Goal: Task Accomplishment & Management: Use online tool/utility

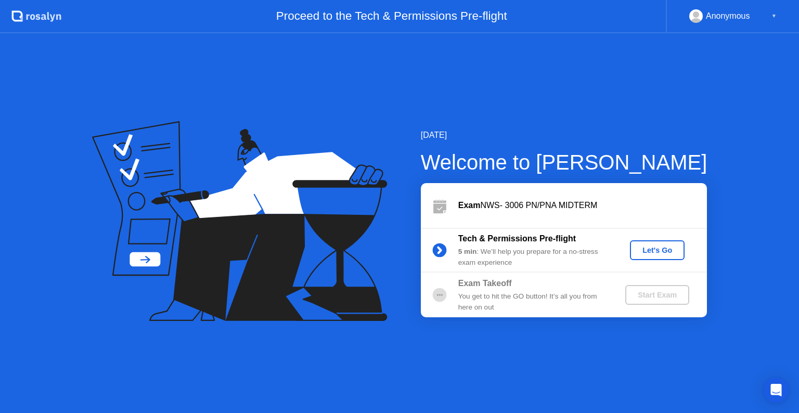
click at [647, 250] on div "Let's Go" at bounding box center [657, 250] width 46 height 8
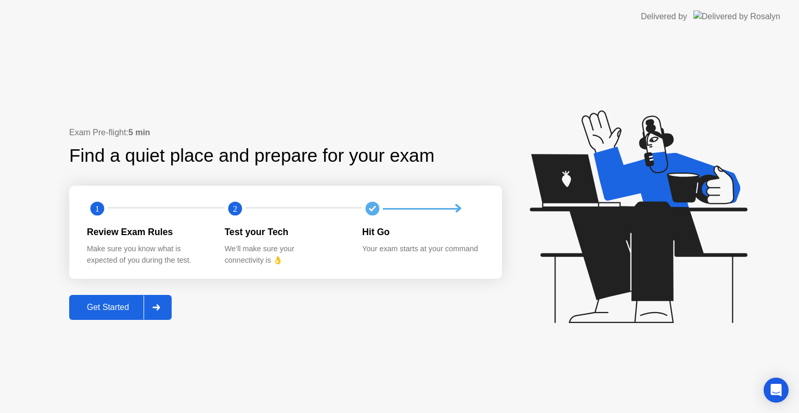
click at [119, 305] on div "Get Started" at bounding box center [107, 307] width 71 height 9
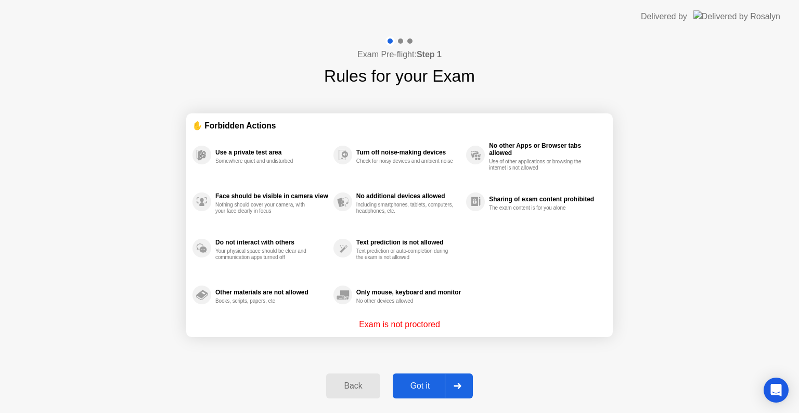
click at [426, 390] on div "Got it" at bounding box center [420, 385] width 49 height 9
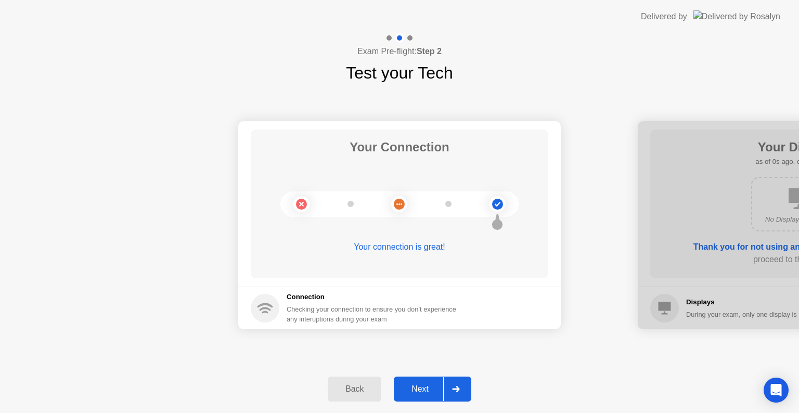
click at [427, 386] on div "Next" at bounding box center [420, 389] width 46 height 9
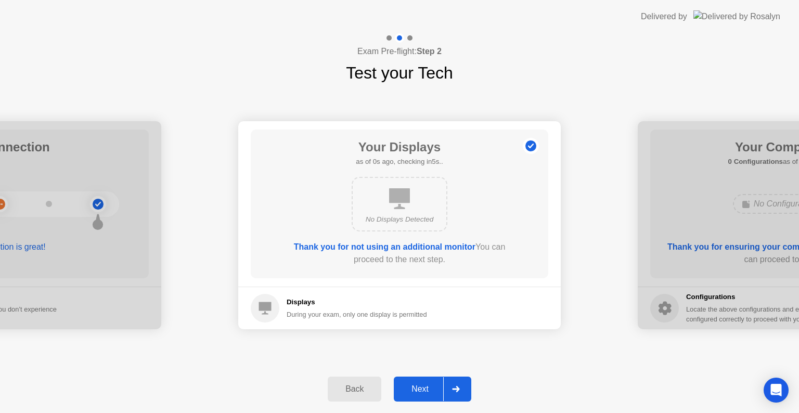
click at [427, 386] on div "Next" at bounding box center [420, 389] width 46 height 9
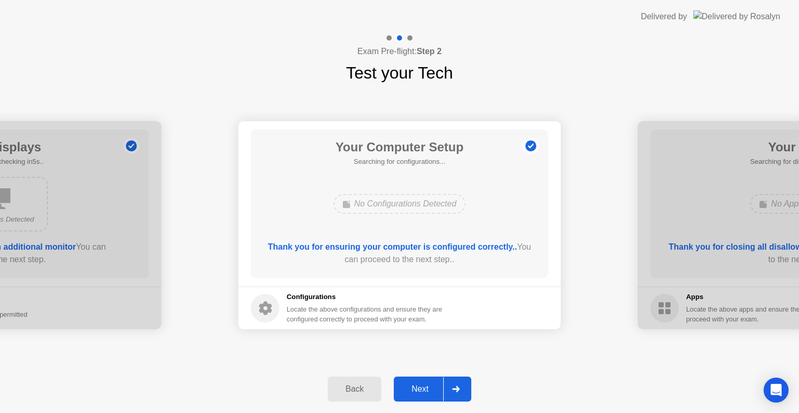
click at [427, 386] on div "Next" at bounding box center [420, 389] width 46 height 9
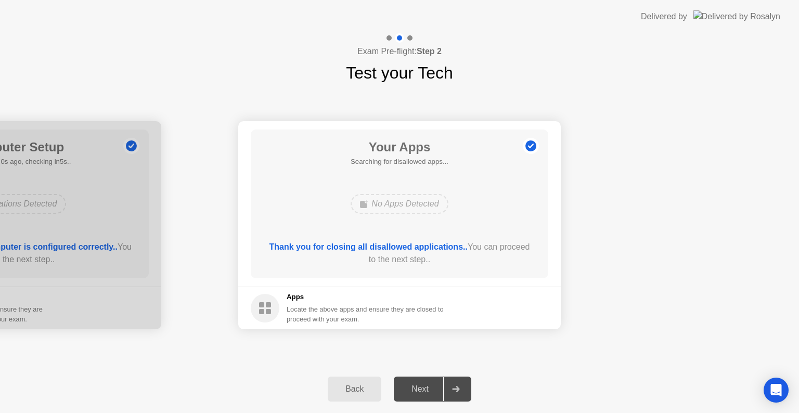
click at [427, 386] on div "Next" at bounding box center [420, 389] width 46 height 9
click at [423, 394] on div "Next" at bounding box center [420, 389] width 46 height 9
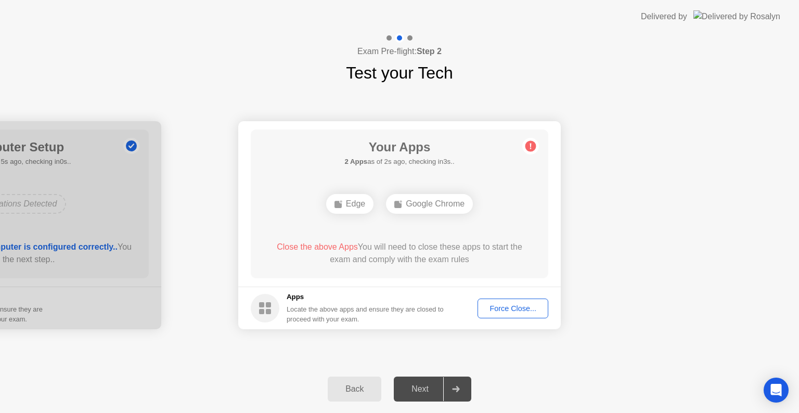
click at [515, 300] on button "Force Close..." at bounding box center [513, 309] width 71 height 20
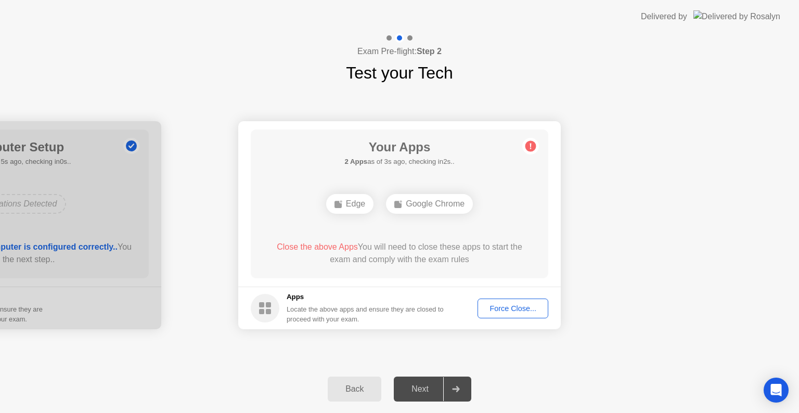
click at [428, 385] on div "Next" at bounding box center [420, 389] width 46 height 9
click at [495, 309] on div "Force Close..." at bounding box center [512, 308] width 63 height 8
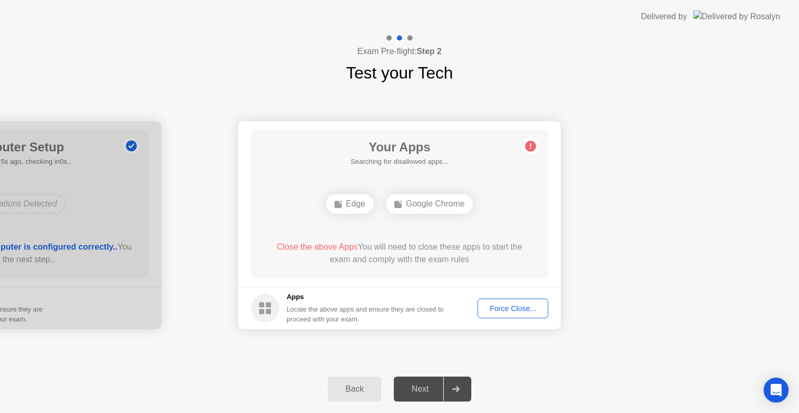
click at [492, 304] on div "Force Close..." at bounding box center [512, 308] width 63 height 8
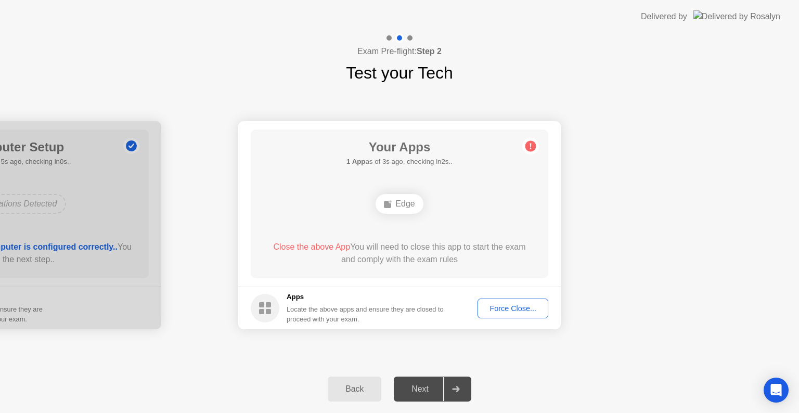
click at [531, 148] on circle at bounding box center [531, 146] width 11 height 11
click at [494, 309] on div "Force Close..." at bounding box center [512, 308] width 63 height 8
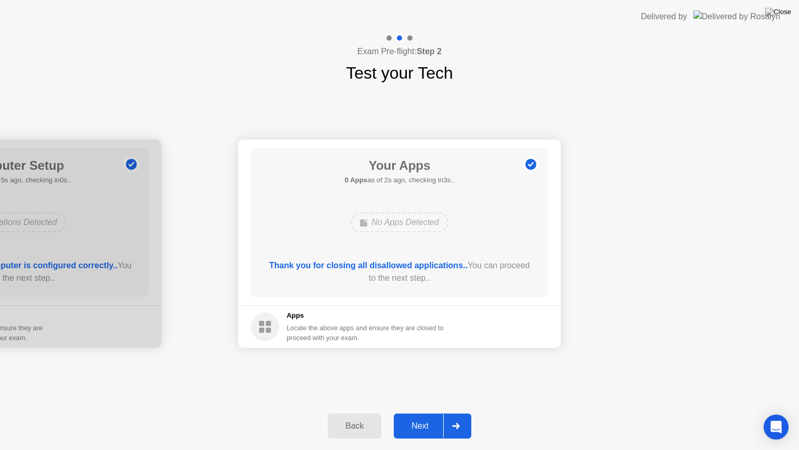
click at [423, 413] on div "Next" at bounding box center [420, 425] width 46 height 9
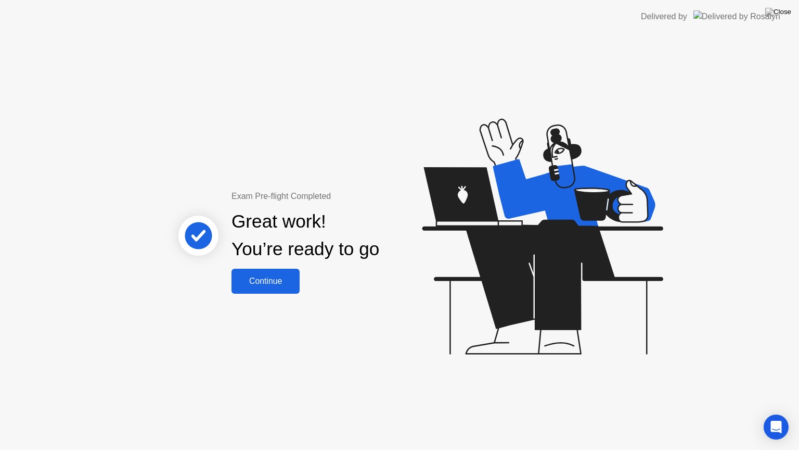
click at [293, 283] on div "Continue" at bounding box center [266, 280] width 62 height 9
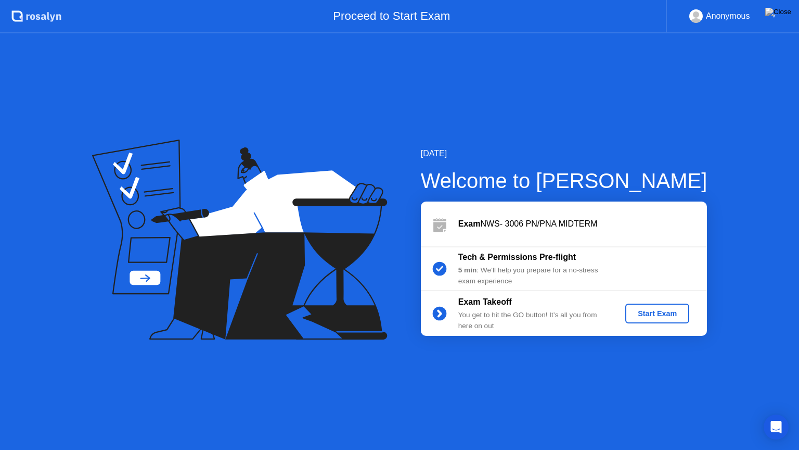
click at [645, 304] on button "Start Exam" at bounding box center [658, 313] width 64 height 20
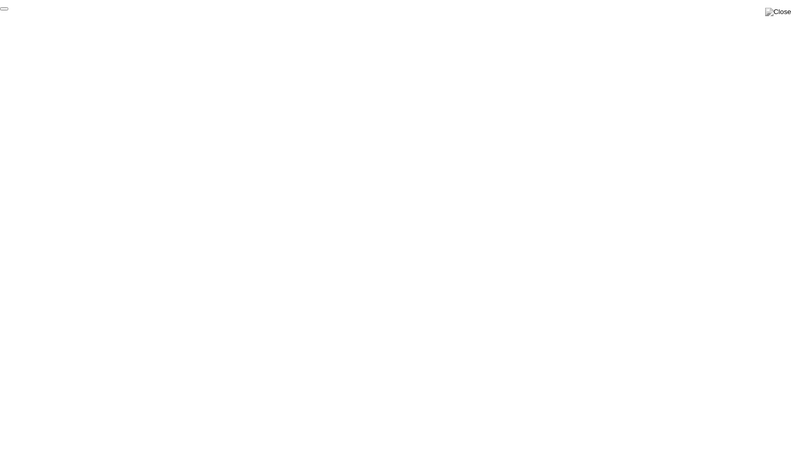
click div "End Proctoring Session"
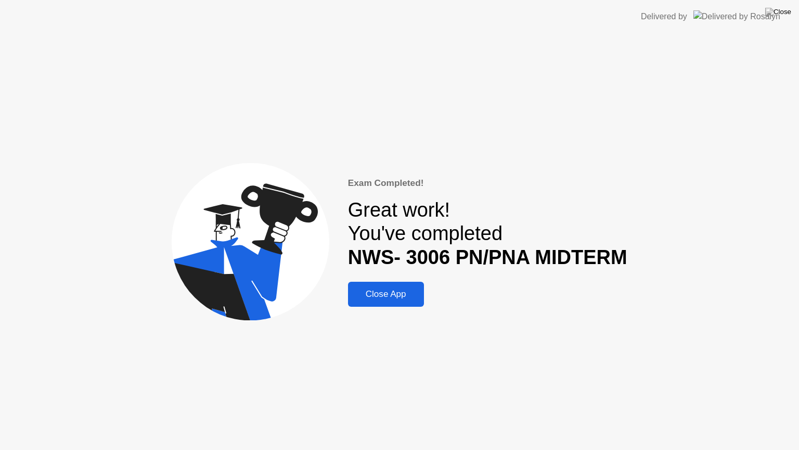
click at [401, 296] on div "Close App" at bounding box center [386, 294] width 70 height 10
